Goal: Task Accomplishment & Management: Manage account settings

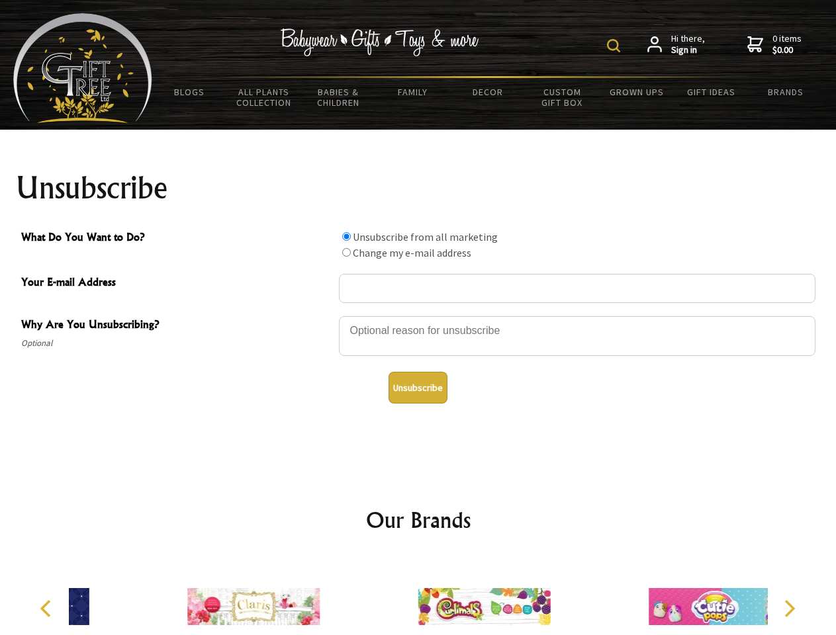
click at [615, 46] on img at bounding box center [613, 45] width 13 height 13
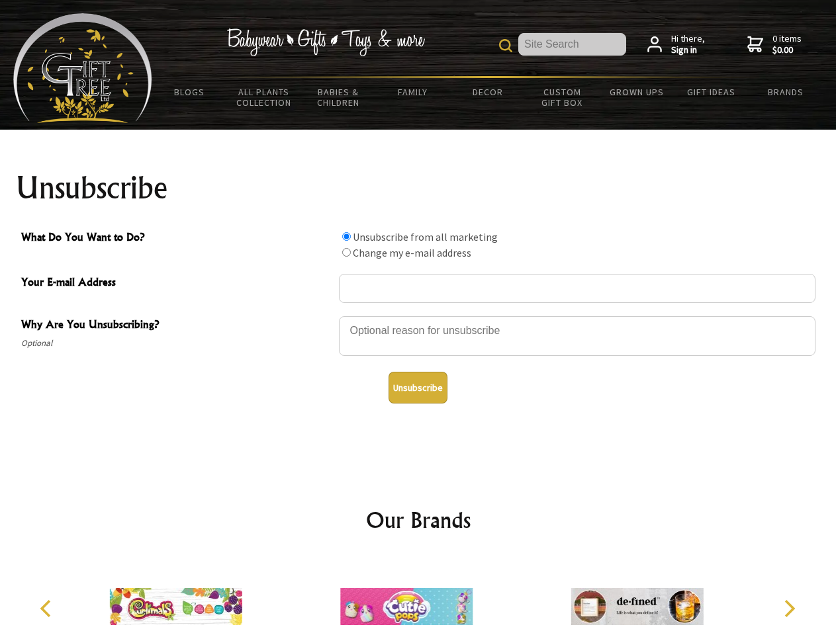
click at [418, 316] on div at bounding box center [577, 338] width 476 height 46
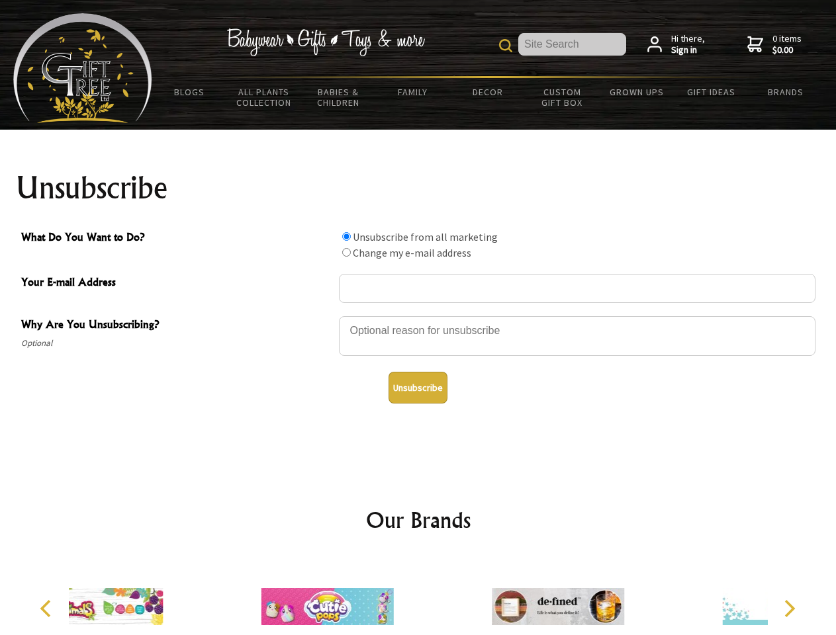
click at [346, 236] on input "What Do You Want to Do?" at bounding box center [346, 236] width 9 height 9
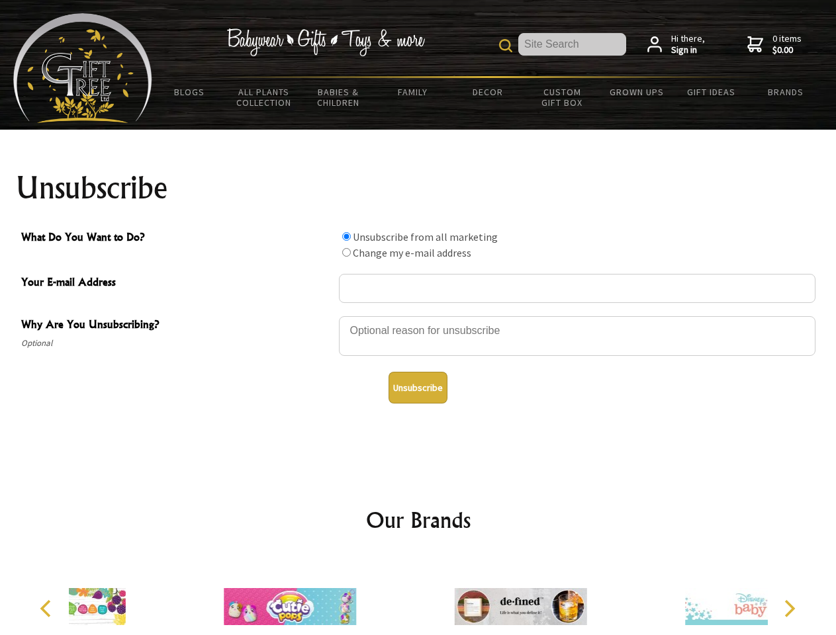
click at [346, 252] on input "What Do You Want to Do?" at bounding box center [346, 252] width 9 height 9
radio input "true"
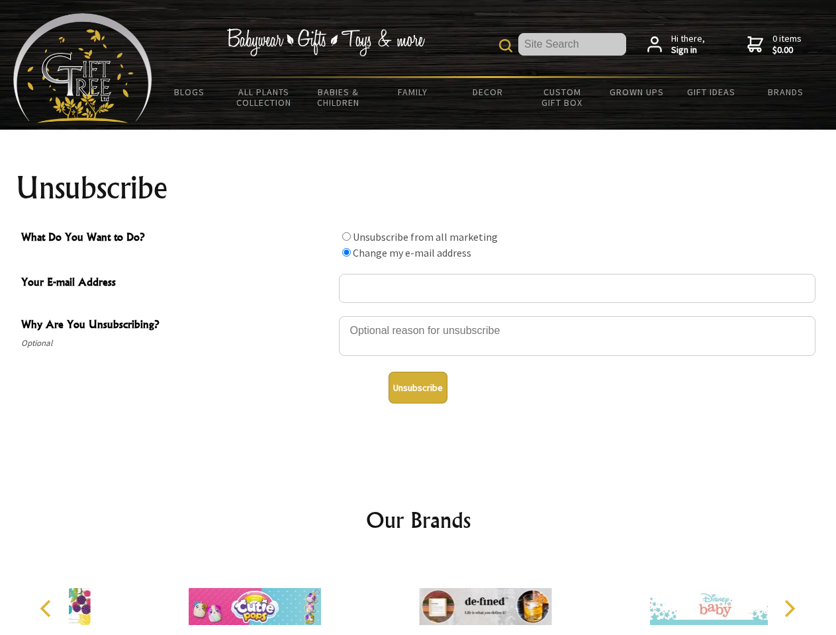
click at [417, 388] on button "Unsubscribe" at bounding box center [417, 388] width 59 height 32
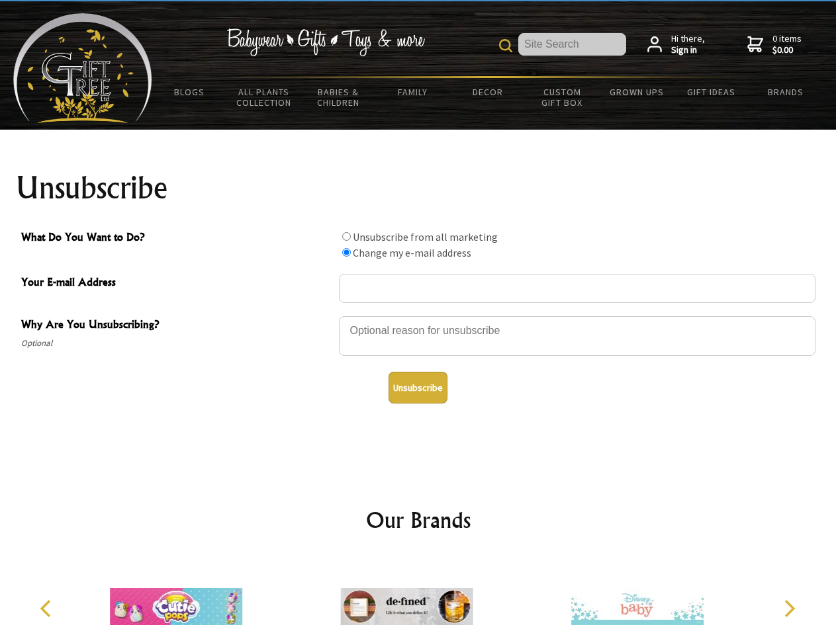
click at [48, 609] on icon "Previous" at bounding box center [46, 608] width 17 height 17
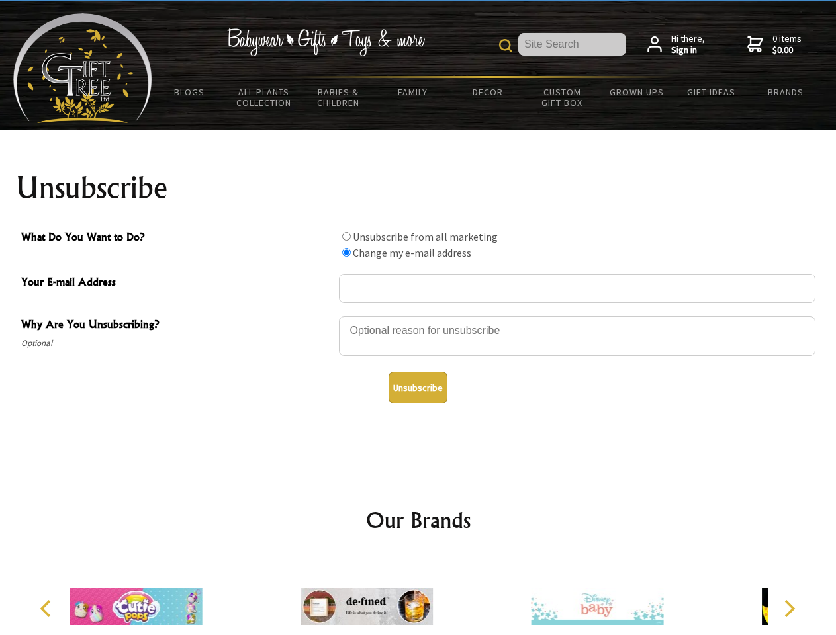
click at [789, 609] on icon "Next" at bounding box center [787, 608] width 17 height 17
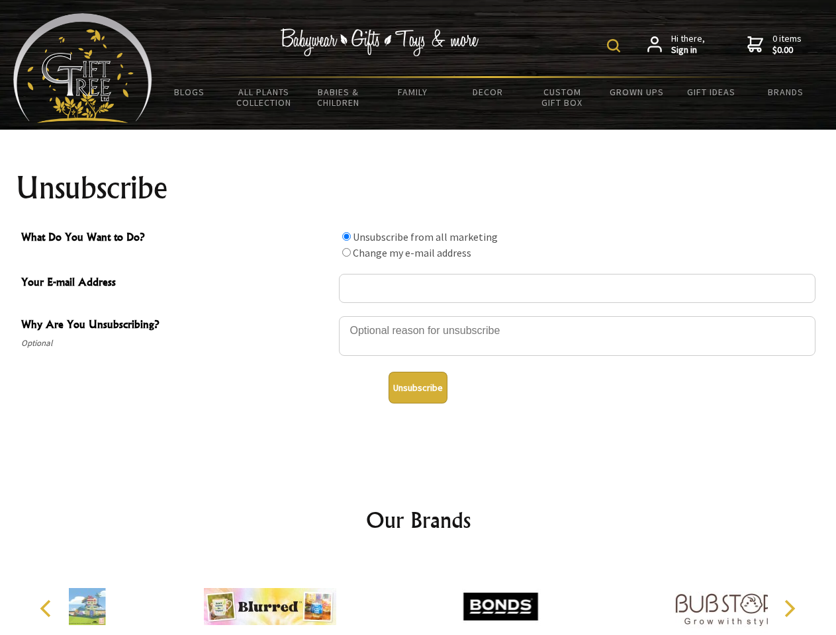
click at [615, 46] on img at bounding box center [613, 45] width 13 height 13
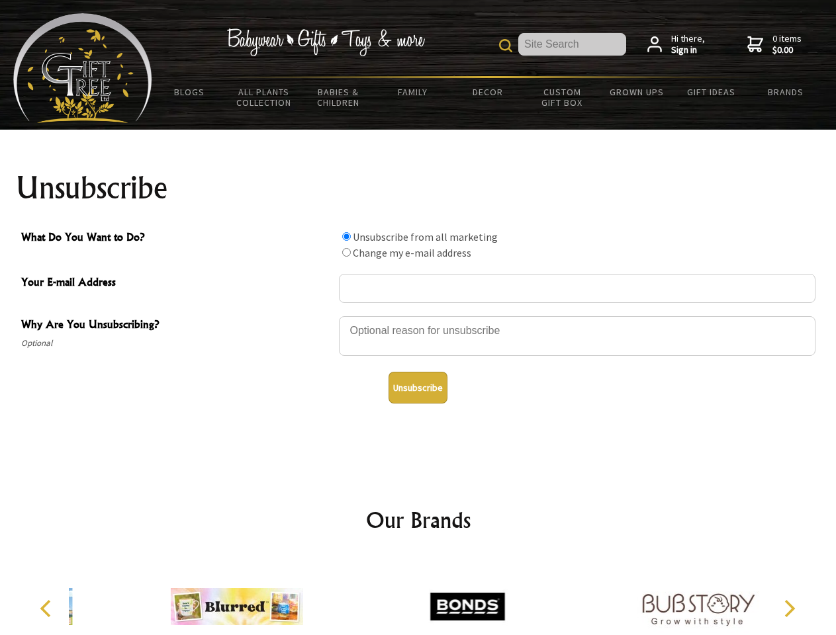
click at [418, 316] on div at bounding box center [577, 338] width 476 height 46
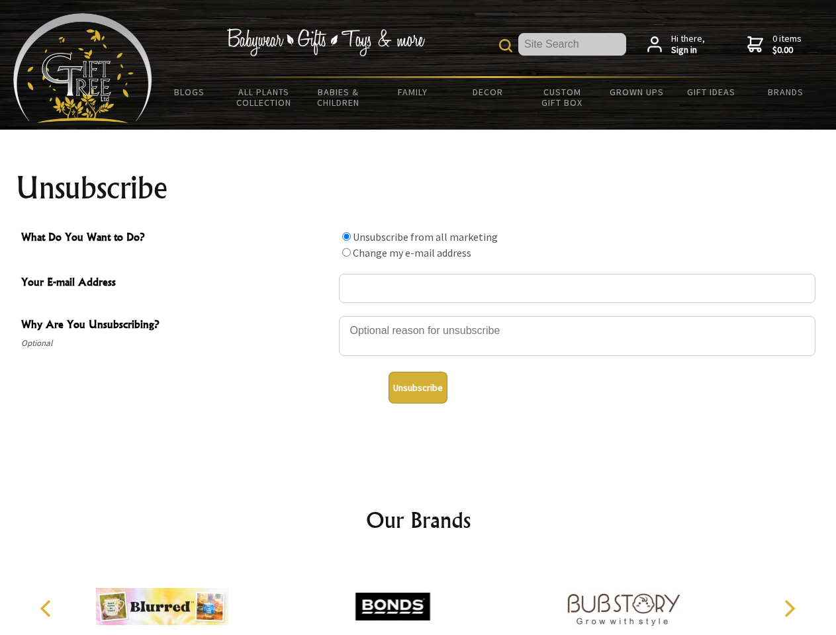
click at [346, 236] on input "What Do You Want to Do?" at bounding box center [346, 236] width 9 height 9
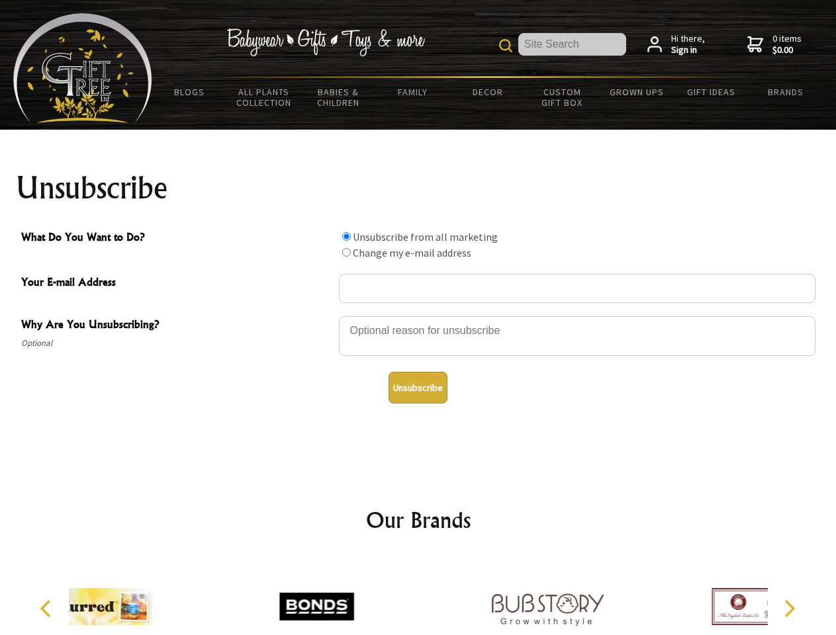
click at [346, 252] on input "What Do You Want to Do?" at bounding box center [346, 252] width 9 height 9
radio input "true"
click at [417, 388] on button "Unsubscribe" at bounding box center [417, 388] width 59 height 32
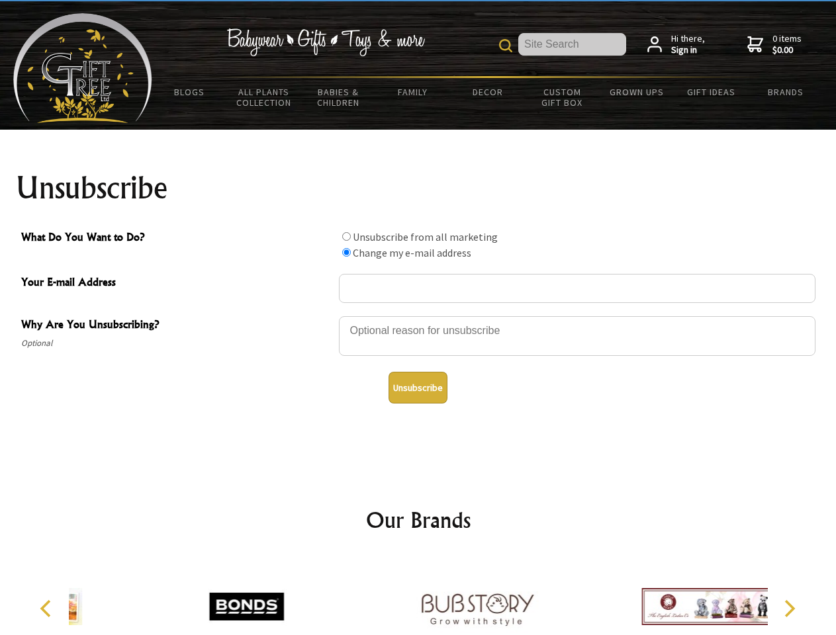
click at [418, 596] on img at bounding box center [477, 606] width 132 height 99
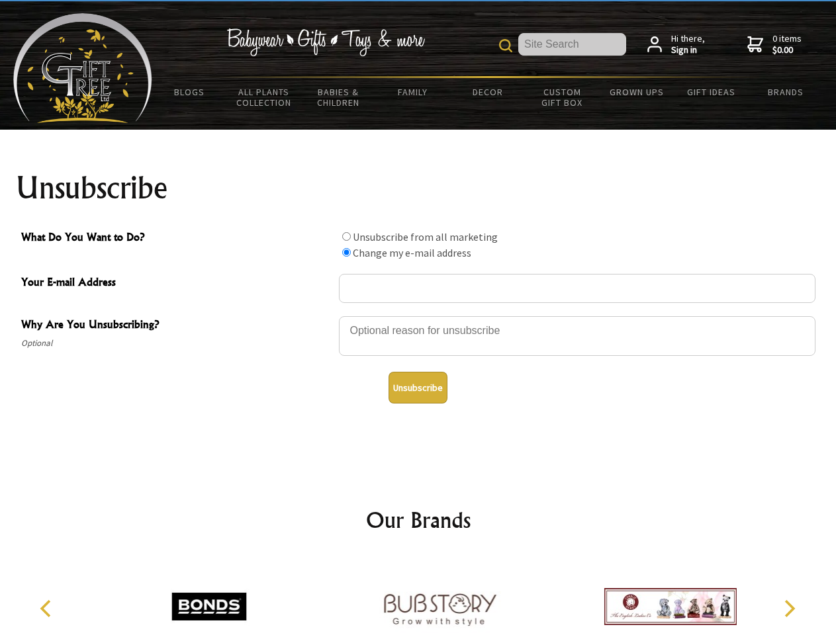
click at [48, 609] on icon "Previous" at bounding box center [46, 608] width 17 height 17
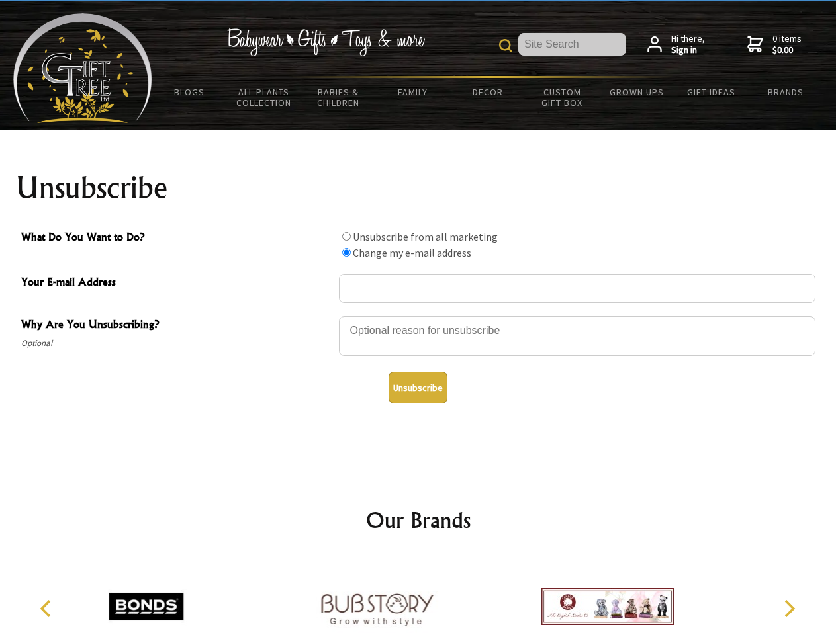
click at [789, 609] on icon "Next" at bounding box center [787, 608] width 17 height 17
